Goal: Transaction & Acquisition: Book appointment/travel/reservation

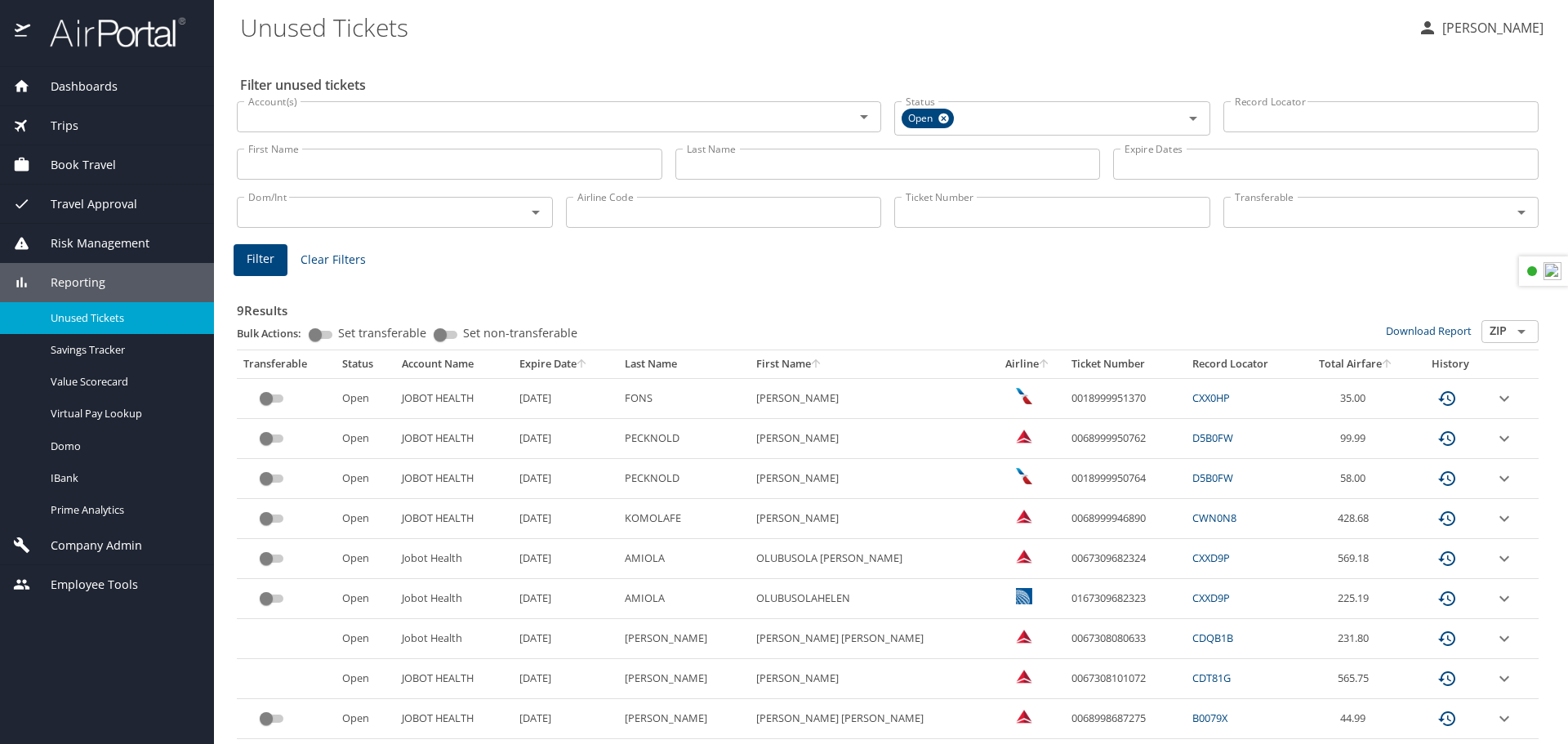
click at [107, 157] on span "Book Travel" at bounding box center [73, 166] width 85 height 18
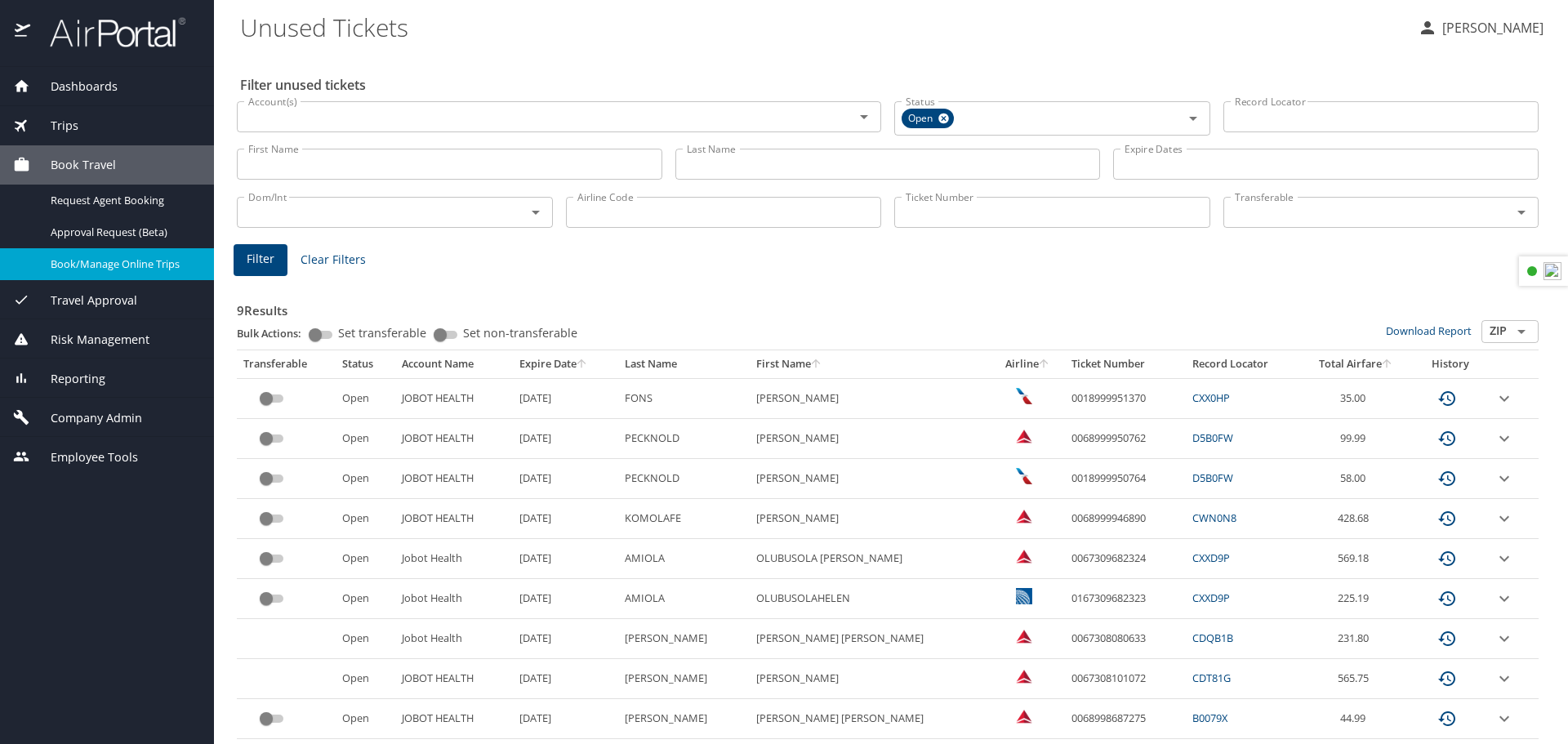
click at [77, 271] on span "Book/Manage Online Trips" at bounding box center [122, 264] width 143 height 16
